Goal: Transaction & Acquisition: Download file/media

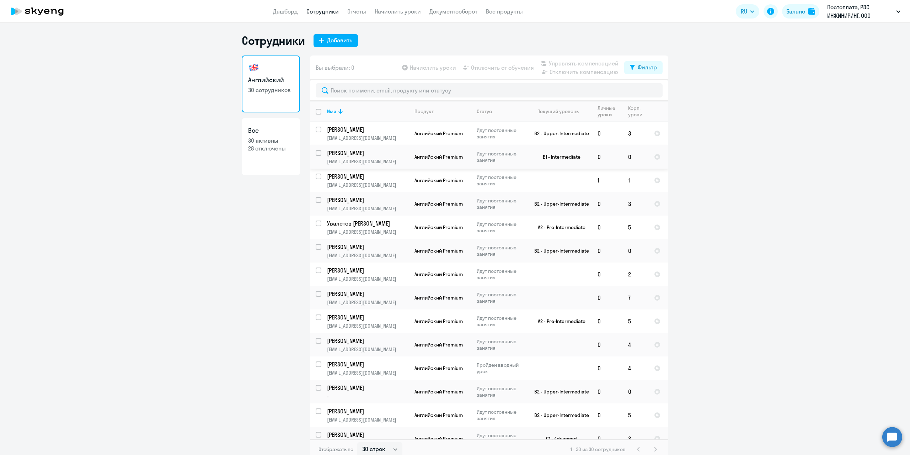
select select "30"
click at [463, 12] on link "Документооборот" at bounding box center [454, 11] width 48 height 7
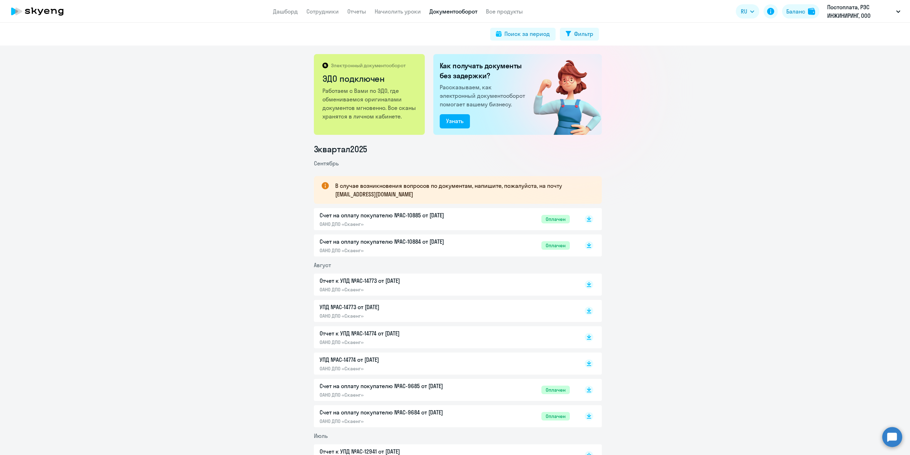
click at [410, 213] on p "Счет на оплату покупателю №AC-10885 от [DATE]" at bounding box center [394, 215] width 149 height 9
click at [385, 281] on p "Отчет к УПД №AC-14773 от [DATE]" at bounding box center [394, 280] width 149 height 9
click at [360, 306] on p "УПД №AC-14773 от [DATE]" at bounding box center [394, 307] width 149 height 9
click at [346, 331] on p "Отчет к УПД №AC-14774 от [DATE]" at bounding box center [394, 333] width 149 height 9
click at [322, 12] on link "Сотрудники" at bounding box center [322, 11] width 32 height 7
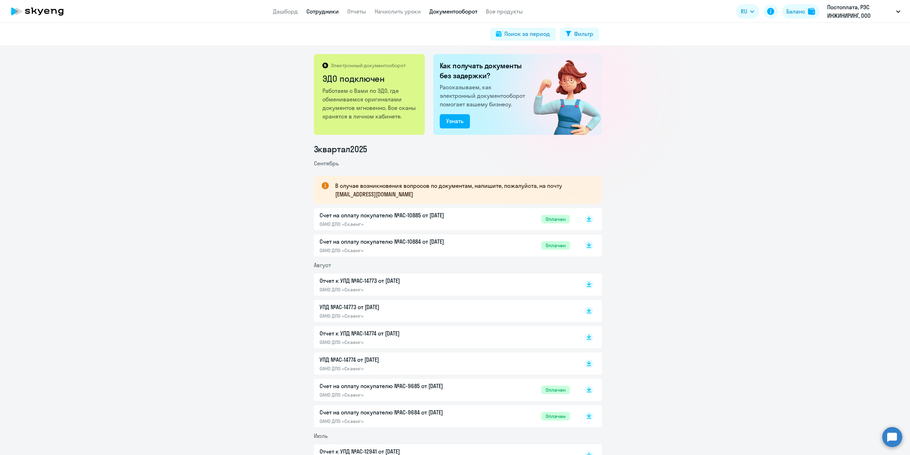
select select "30"
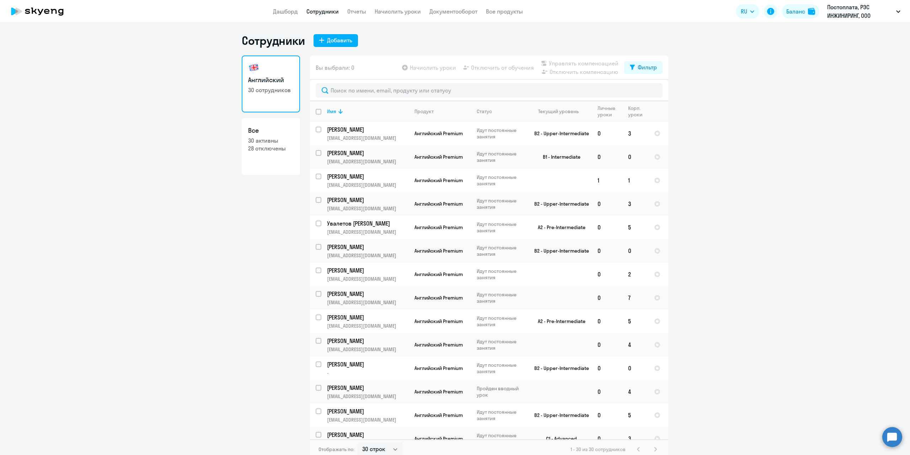
click at [264, 160] on link "Все 30 активны 28 отключены" at bounding box center [271, 146] width 58 height 57
select select "30"
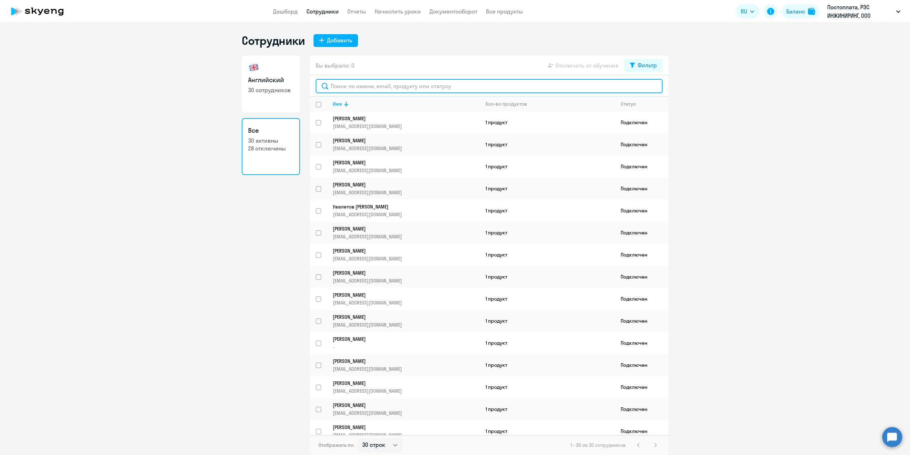
click at [345, 85] on input "text" at bounding box center [489, 86] width 347 height 14
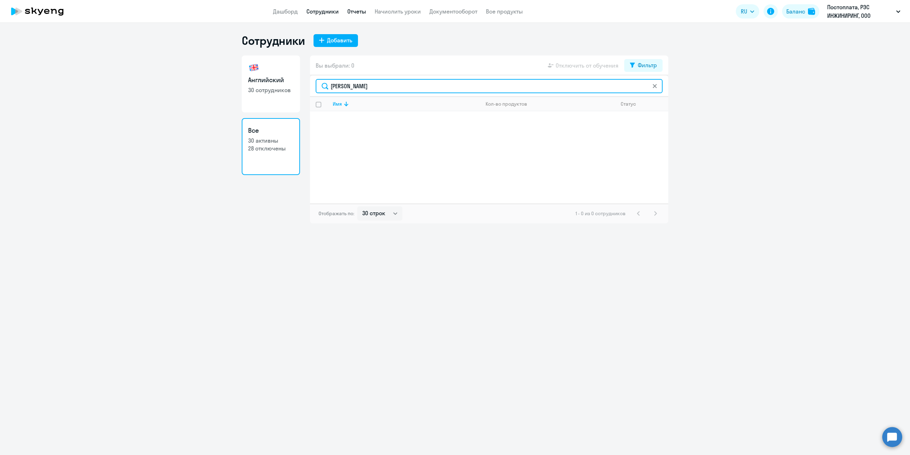
type input "[PERSON_NAME]"
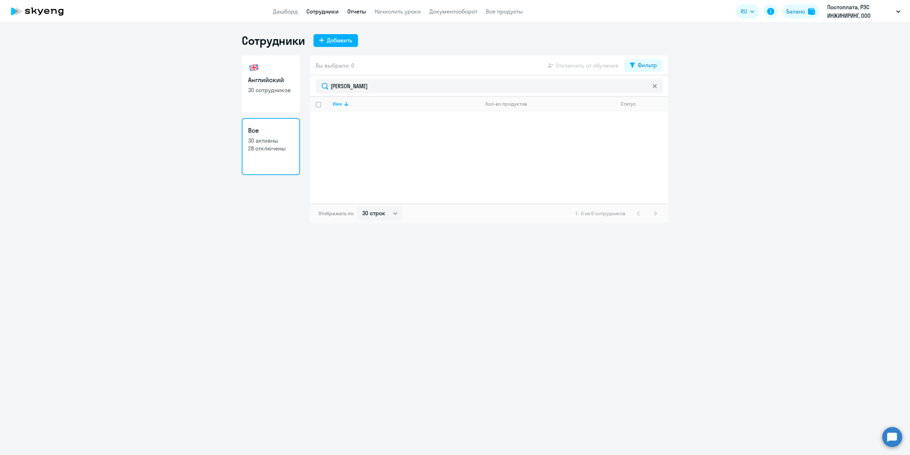
click at [352, 10] on link "Отчеты" at bounding box center [356, 11] width 19 height 7
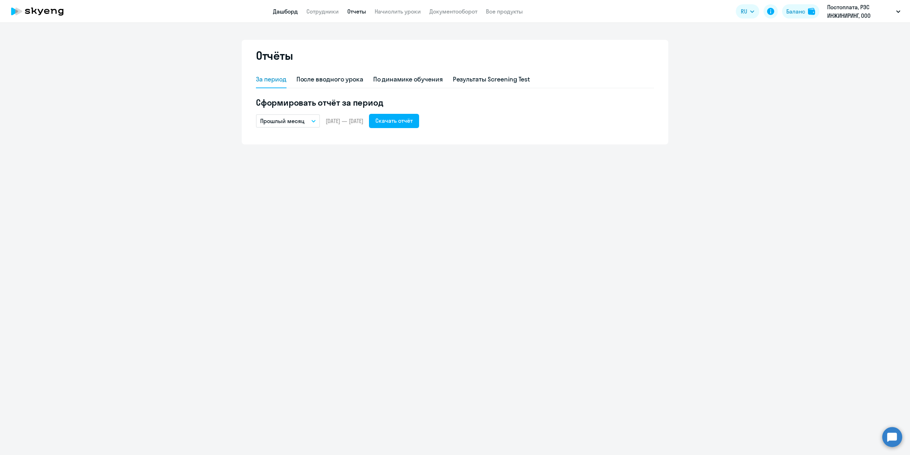
click at [285, 11] on link "Дашборд" at bounding box center [285, 11] width 25 height 7
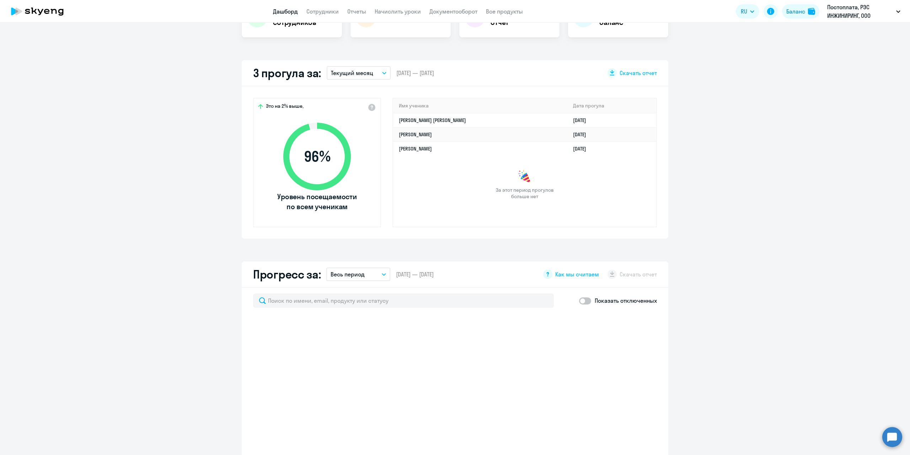
scroll to position [178, 0]
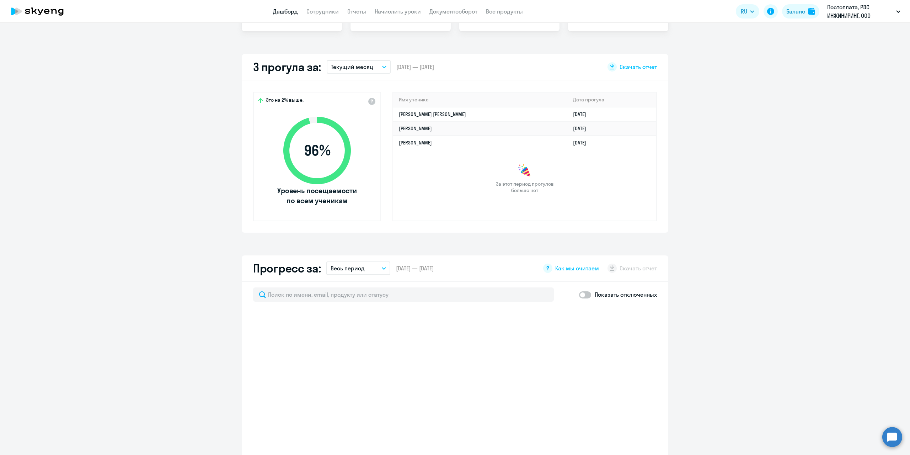
select select "30"
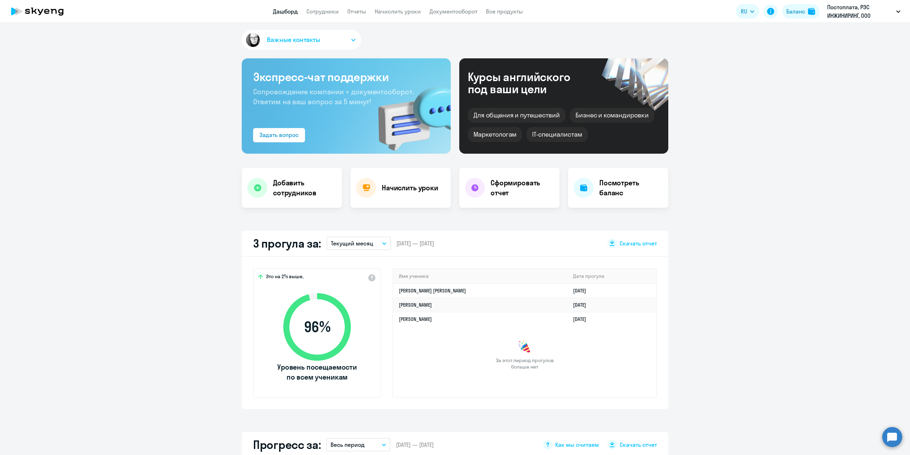
scroll to position [0, 0]
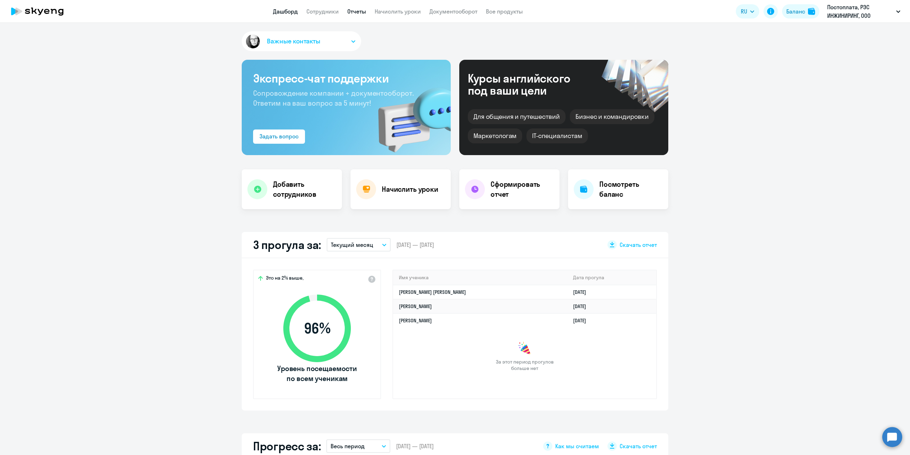
click at [351, 10] on link "Отчеты" at bounding box center [356, 11] width 19 height 7
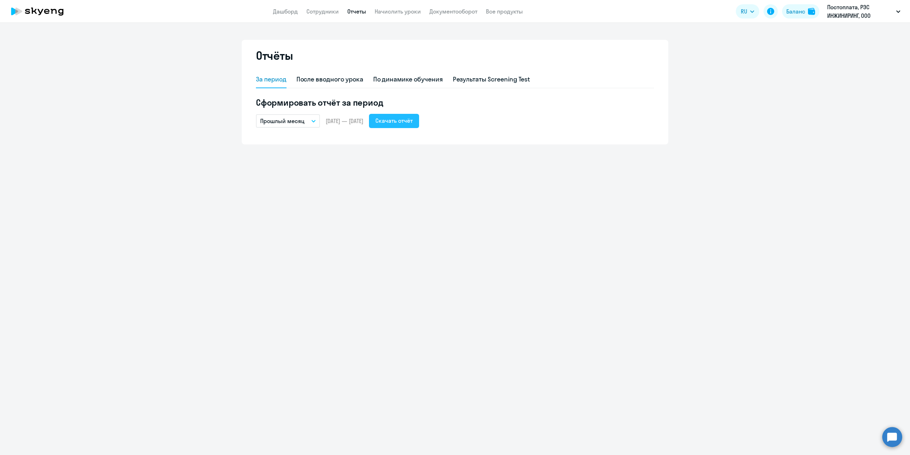
click at [413, 122] on div "Скачать отчёт" at bounding box center [393, 120] width 37 height 9
click at [309, 12] on link "Сотрудники" at bounding box center [322, 11] width 32 height 7
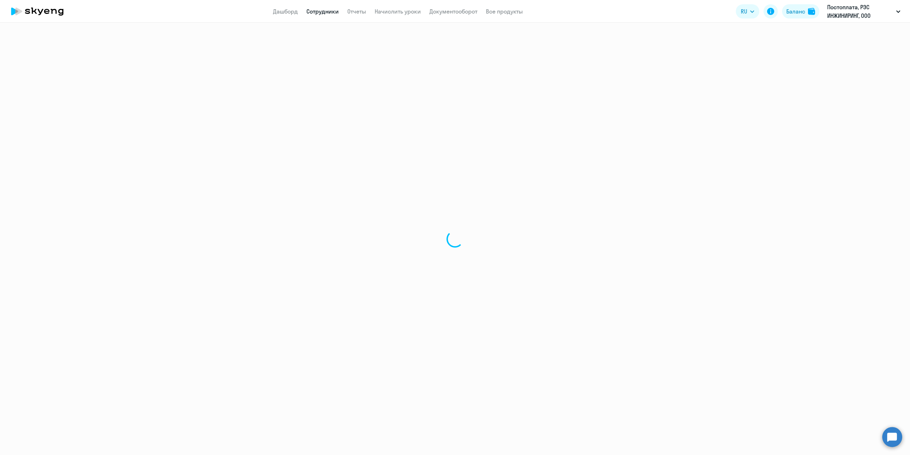
select select "30"
